Goal: Information Seeking & Learning: Learn about a topic

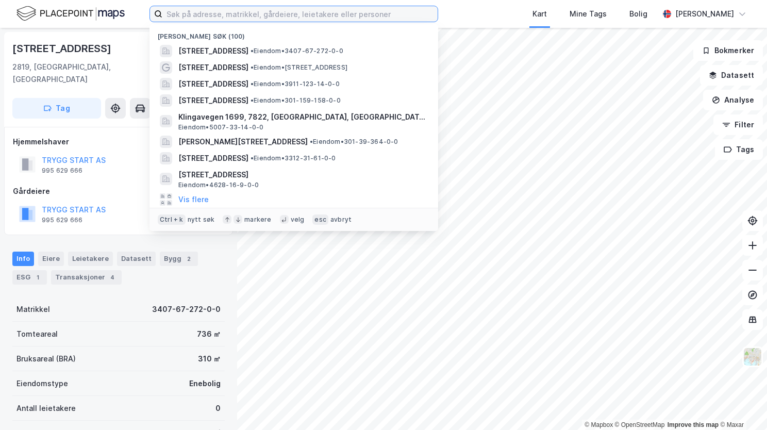
click at [173, 11] on input at bounding box center [299, 13] width 275 height 15
paste input "Husvikveien 25 F, 3113 Tønsberg"
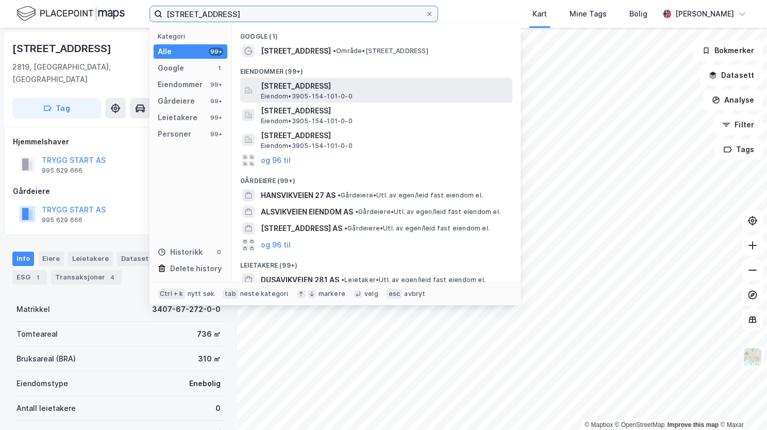
type input "Husvikveien 25 F, 3113 Tønsberg"
click at [296, 92] on span "Husvikveien 25A, 3113, TØNSBERG, TØNSBERG" at bounding box center [384, 86] width 247 height 12
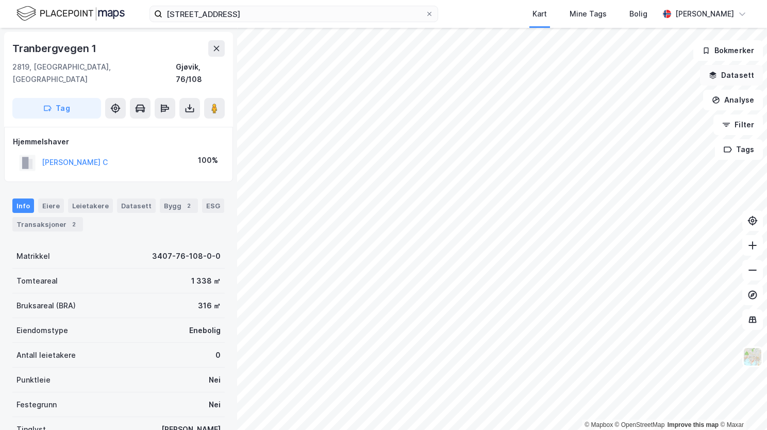
click at [722, 81] on button "Datasett" at bounding box center [731, 75] width 63 height 21
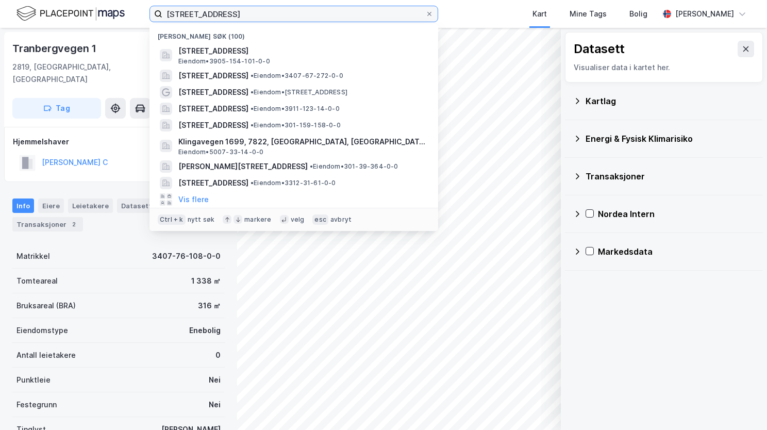
click at [307, 11] on input "Husvikveien 25 F, 3113 Tønsberg" at bounding box center [293, 13] width 263 height 15
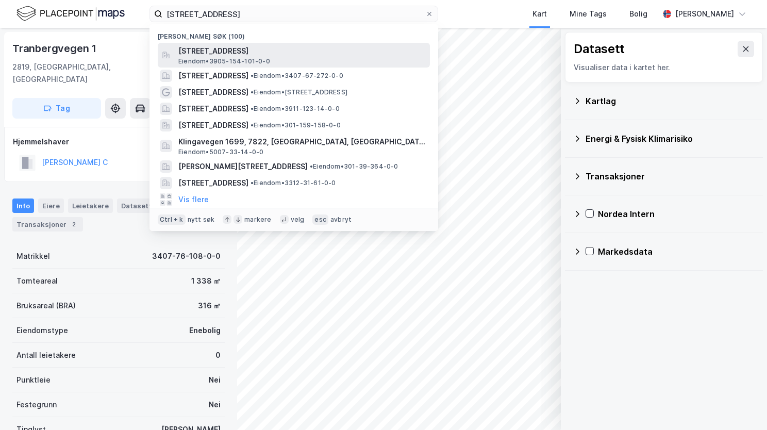
click at [292, 56] on span "Husvikveien 25A, 3113, TØNSBERG, TØNSBERG" at bounding box center [301, 51] width 247 height 12
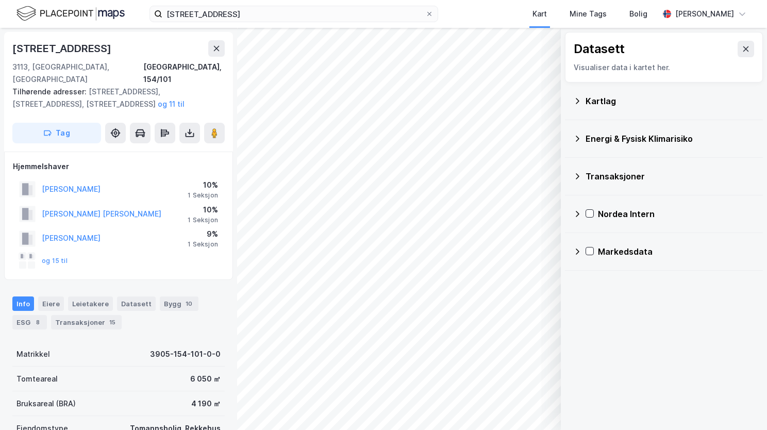
click at [580, 97] on icon at bounding box center [577, 101] width 8 height 8
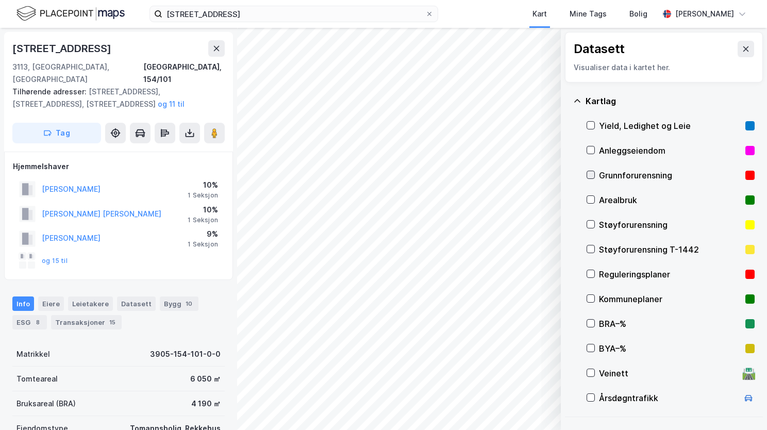
click at [592, 177] on icon at bounding box center [590, 174] width 7 height 7
click at [577, 98] on icon at bounding box center [577, 101] width 8 height 8
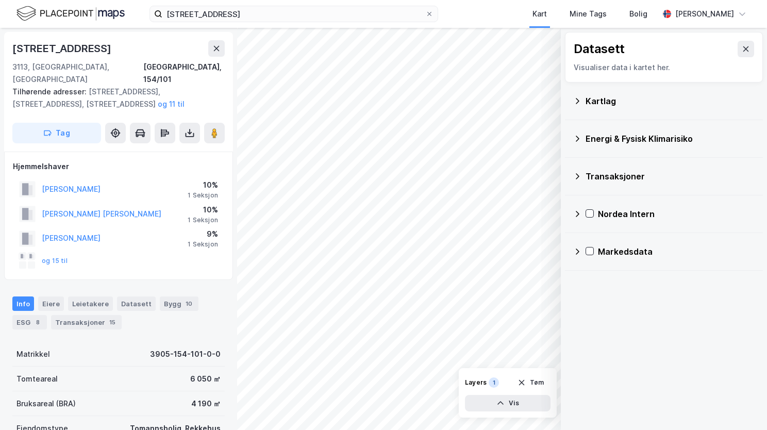
click at [579, 139] on icon at bounding box center [577, 139] width 8 height 8
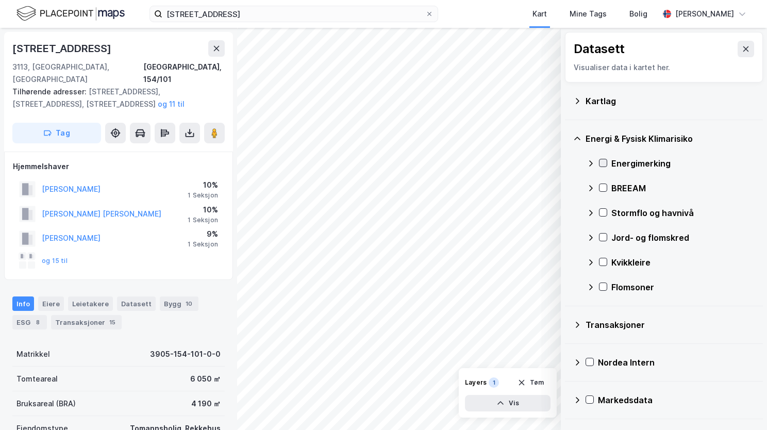
click at [602, 164] on icon at bounding box center [603, 162] width 7 height 7
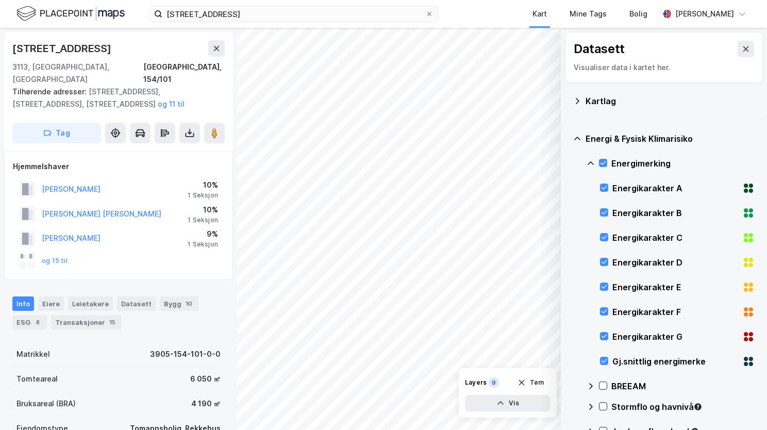
click at [577, 137] on icon at bounding box center [577, 139] width 6 height 4
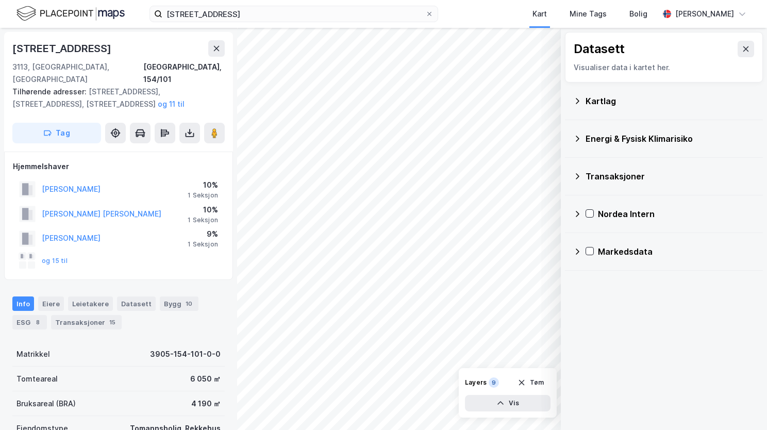
click at [578, 137] on icon at bounding box center [578, 139] width 4 height 6
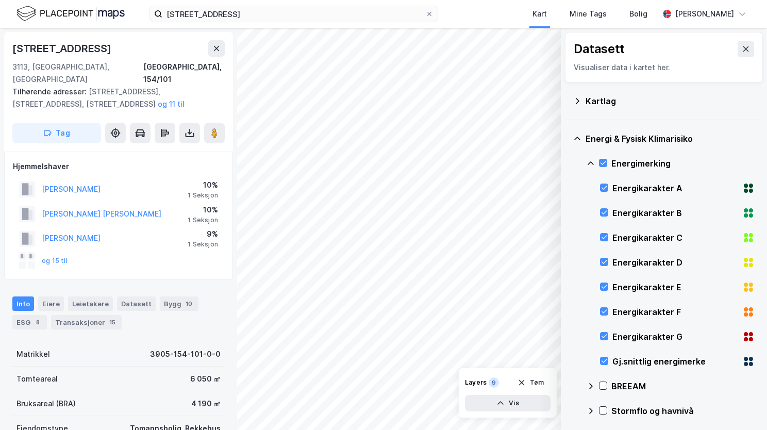
click at [578, 137] on icon at bounding box center [577, 139] width 6 height 4
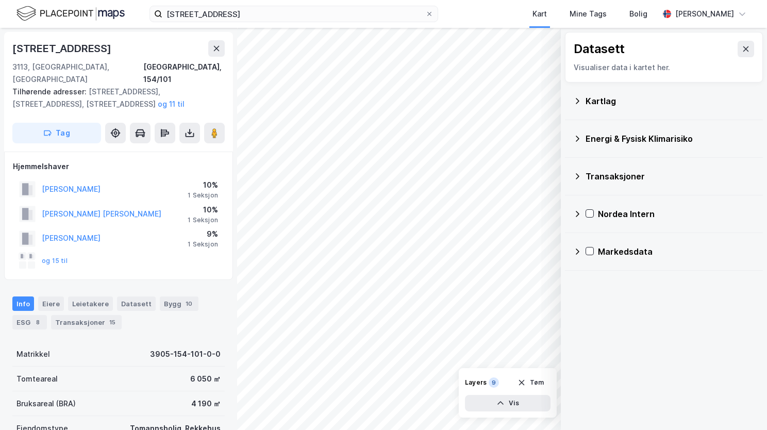
click at [579, 140] on icon at bounding box center [577, 139] width 8 height 8
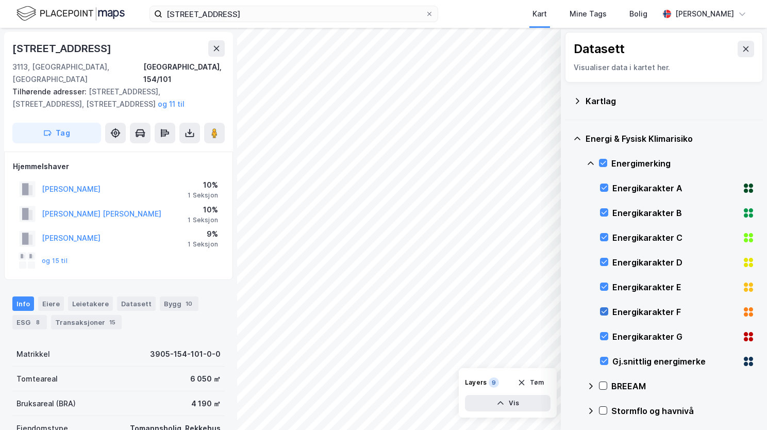
scroll to position [155, 0]
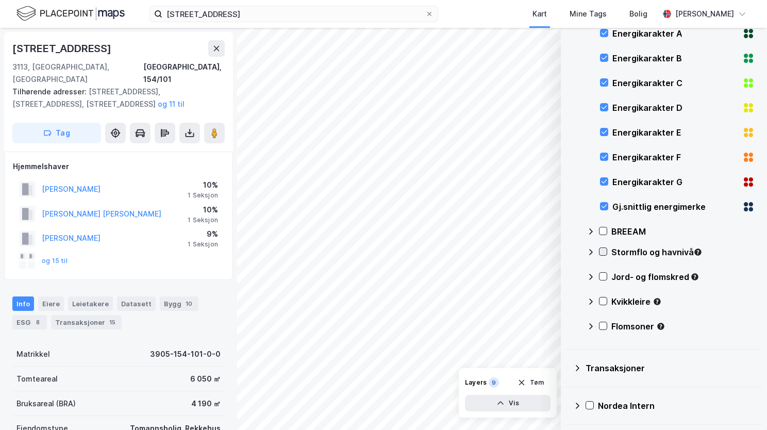
click at [606, 251] on icon at bounding box center [603, 251] width 7 height 7
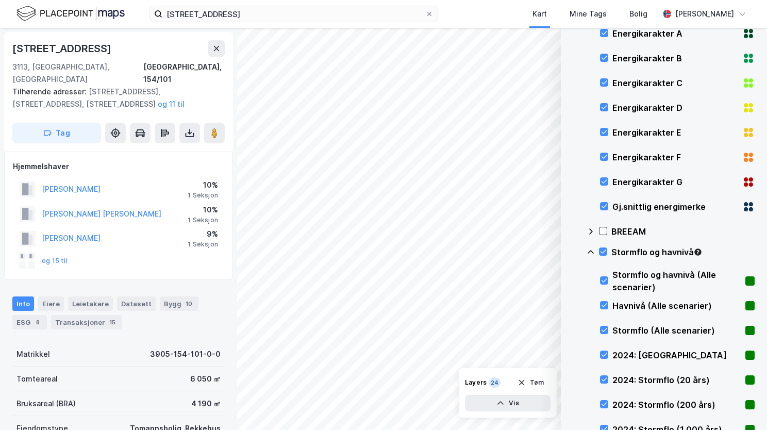
click at [591, 249] on icon at bounding box center [591, 252] width 8 height 8
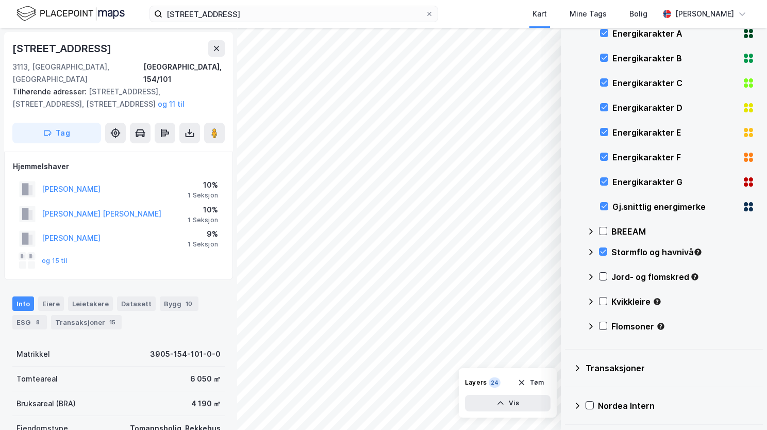
scroll to position [190, 0]
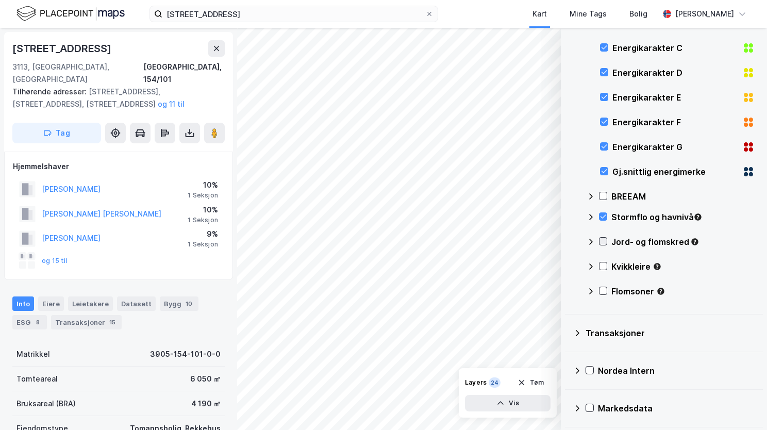
click at [604, 239] on icon at bounding box center [603, 241] width 7 height 7
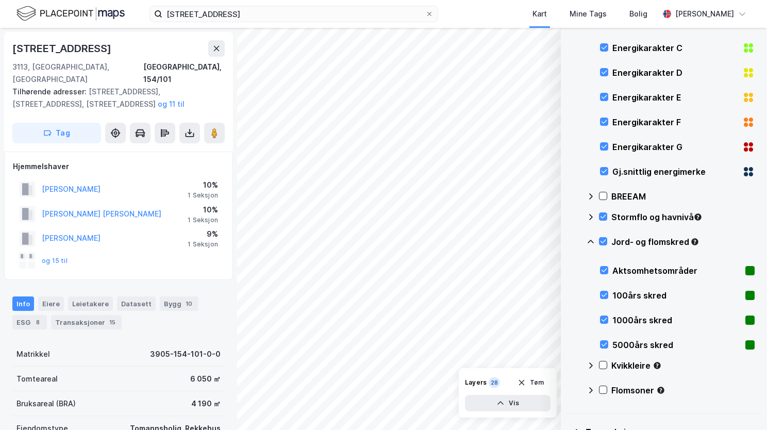
click at [591, 241] on icon at bounding box center [591, 242] width 8 height 8
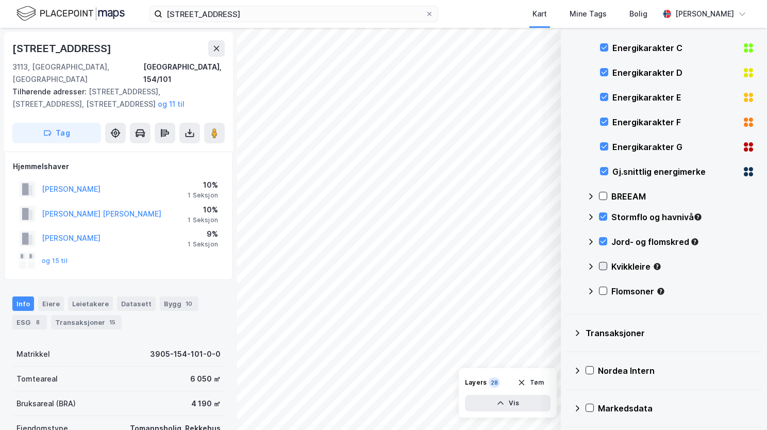
click at [602, 267] on icon at bounding box center [603, 265] width 7 height 7
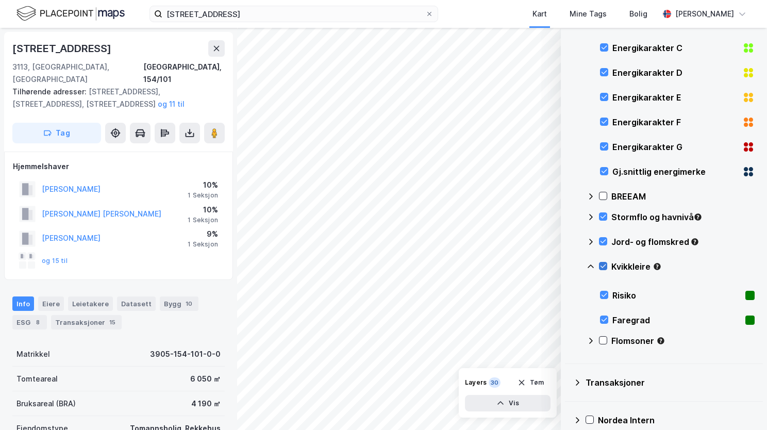
click at [604, 264] on icon at bounding box center [603, 265] width 7 height 7
click at [601, 295] on icon at bounding box center [604, 294] width 7 height 7
click at [606, 318] on icon at bounding box center [605, 320] width 6 height 4
click at [604, 340] on icon at bounding box center [603, 340] width 7 height 7
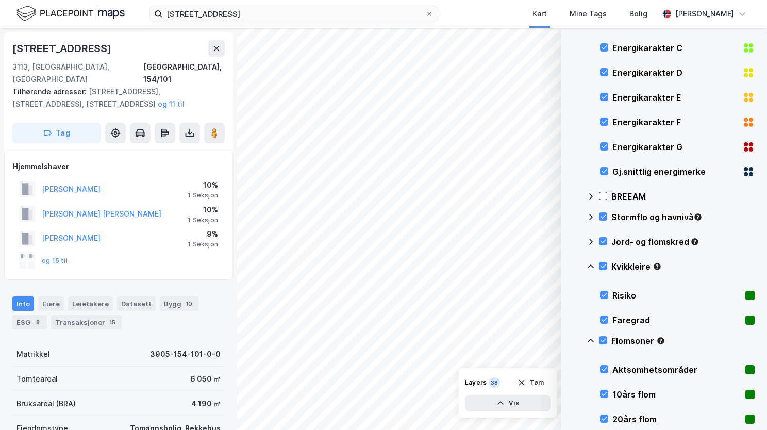
click at [592, 340] on icon at bounding box center [591, 341] width 6 height 4
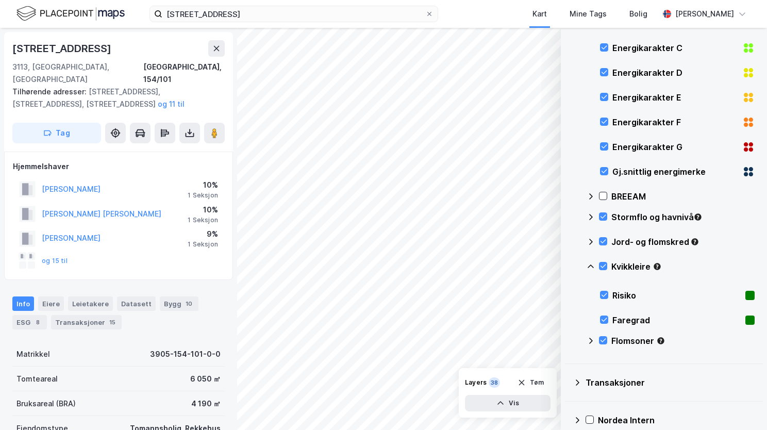
click at [590, 267] on icon at bounding box center [591, 266] width 8 height 8
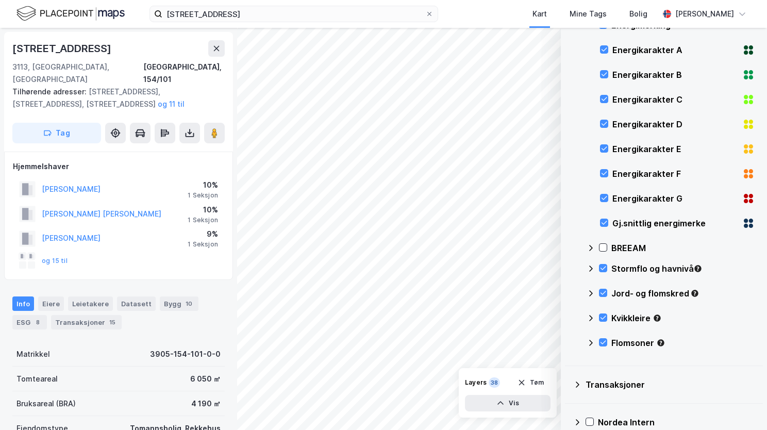
scroll to position [87, 0]
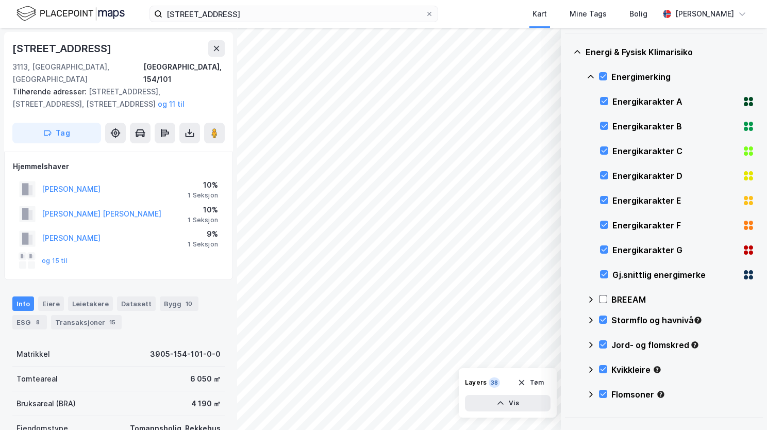
click at [592, 77] on icon at bounding box center [591, 77] width 8 height 8
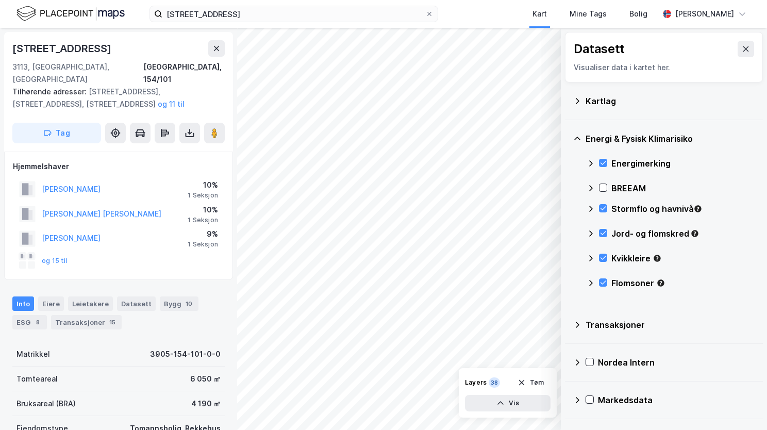
scroll to position [0, 0]
